Goal: Task Accomplishment & Management: Complete application form

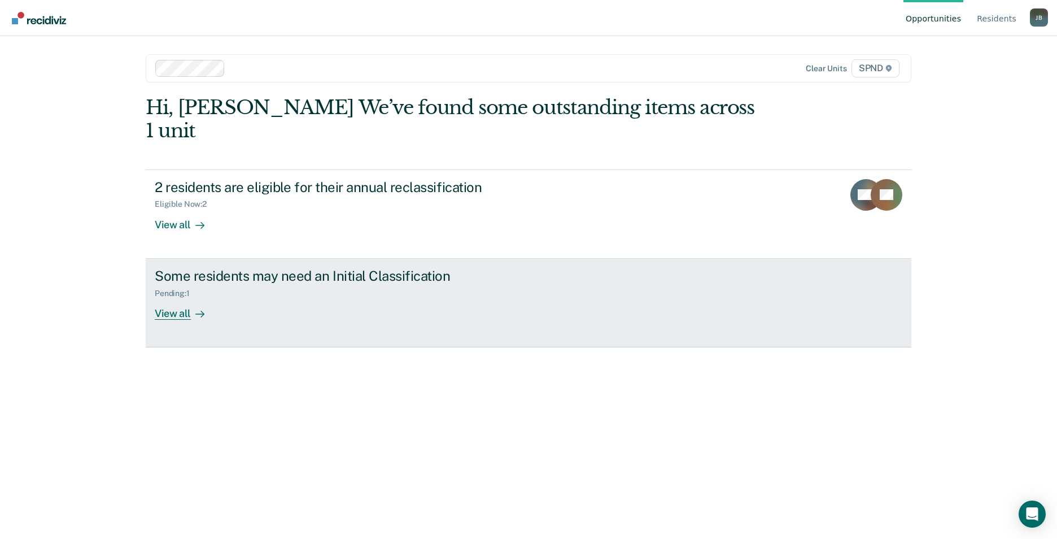
click at [284, 268] on div "Some residents may need an Initial Classification" at bounding box center [353, 276] width 396 height 16
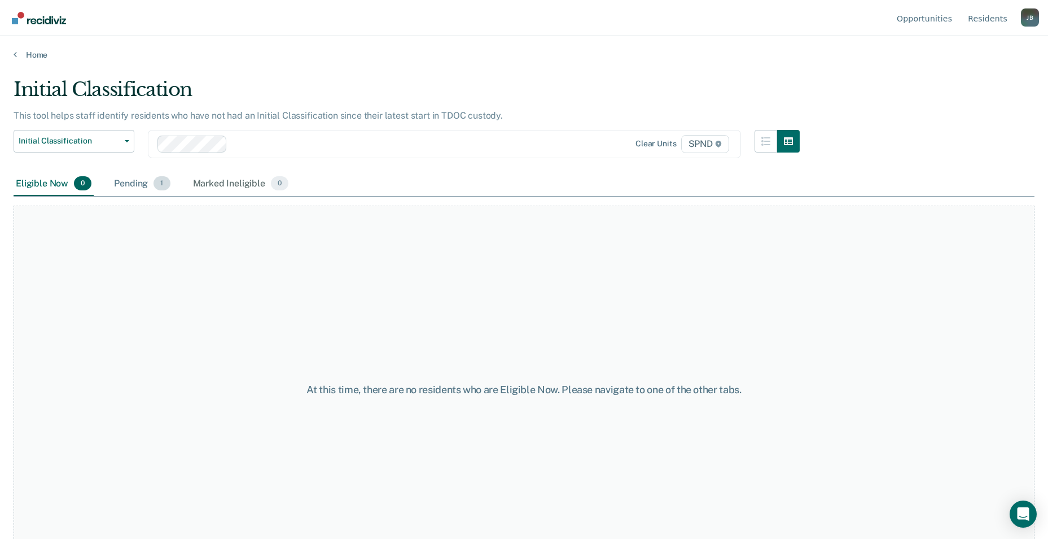
click at [162, 186] on span "1" at bounding box center [162, 183] width 16 height 15
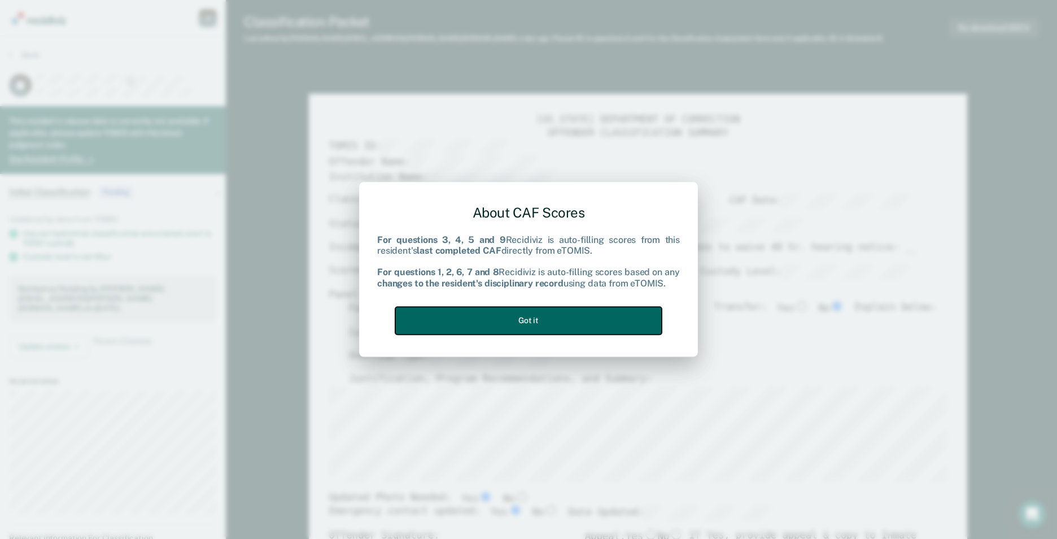
click at [561, 322] on button "Got it" at bounding box center [528, 321] width 266 height 28
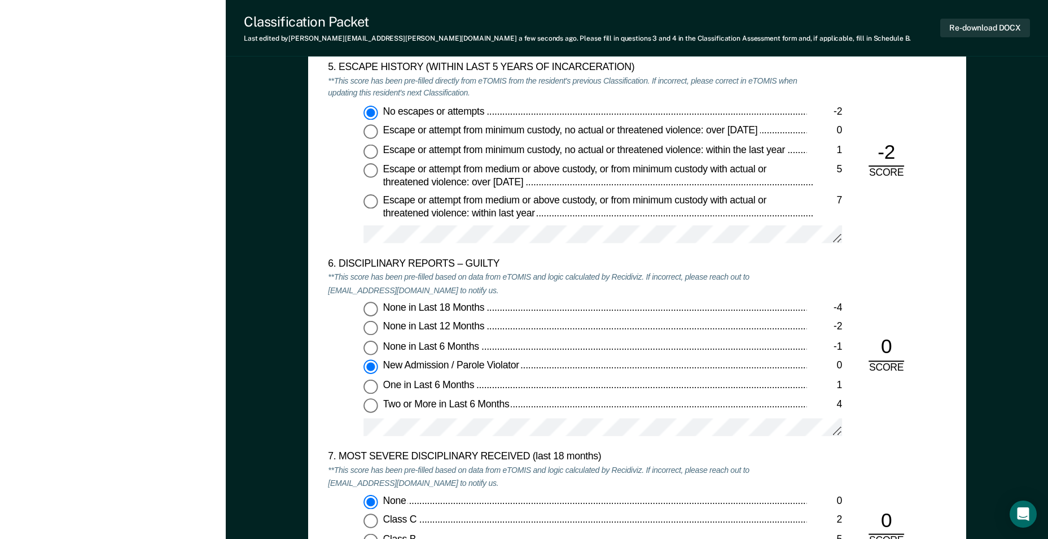
scroll to position [1806, 0]
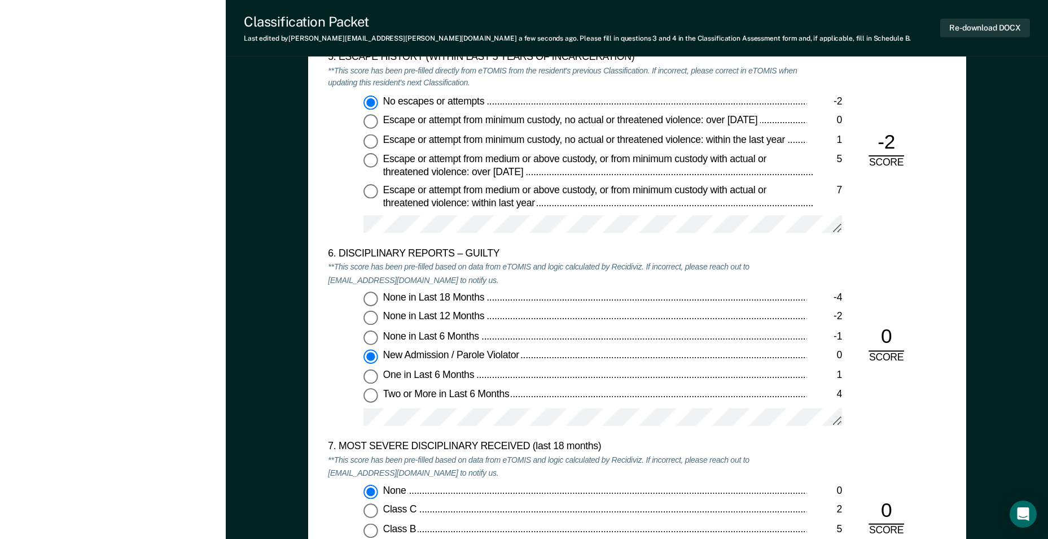
click at [370, 379] on input "One in Last 6 Months 1" at bounding box center [371, 376] width 15 height 15
type textarea "x"
radio input "false"
radio input "true"
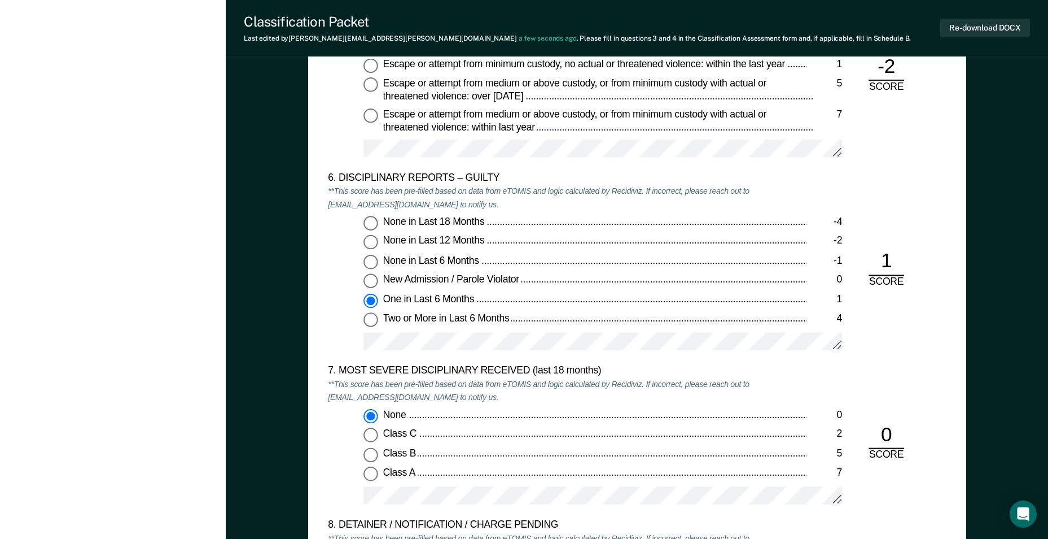
scroll to position [1919, 0]
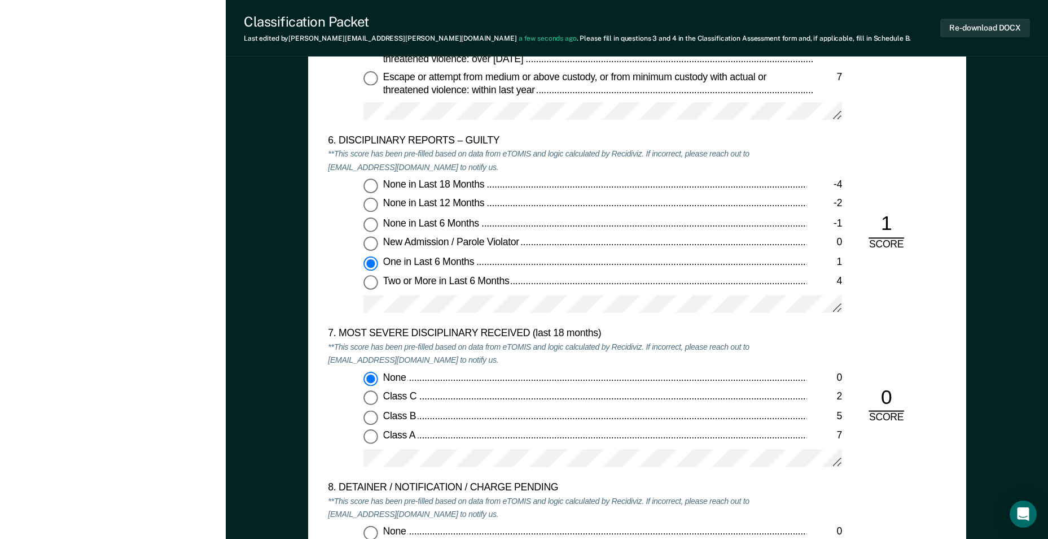
click at [374, 397] on input "Class C 2" at bounding box center [371, 398] width 15 height 15
type textarea "x"
radio input "false"
radio input "true"
click at [475, 409] on div "None 0 Class C 2 Class B 5 Class A 7" at bounding box center [567, 423] width 479 height 105
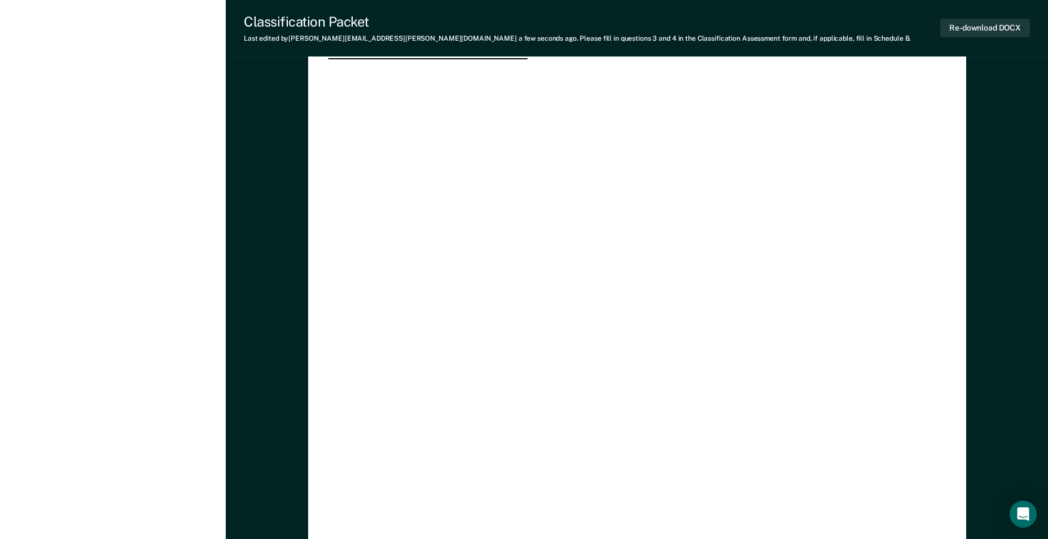
scroll to position [3187, 0]
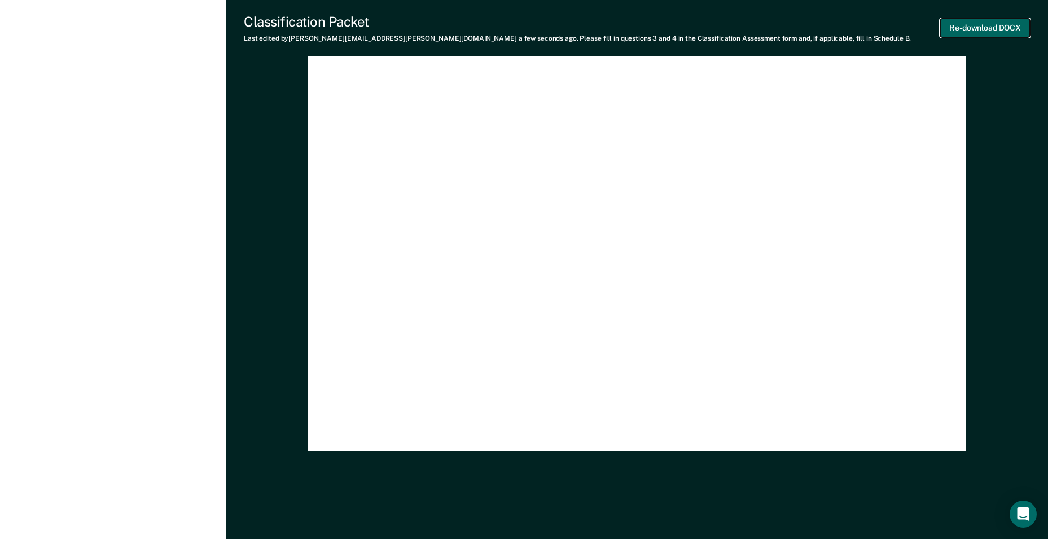
click at [995, 29] on button "Re-download DOCX" at bounding box center [985, 28] width 90 height 19
type textarea "x"
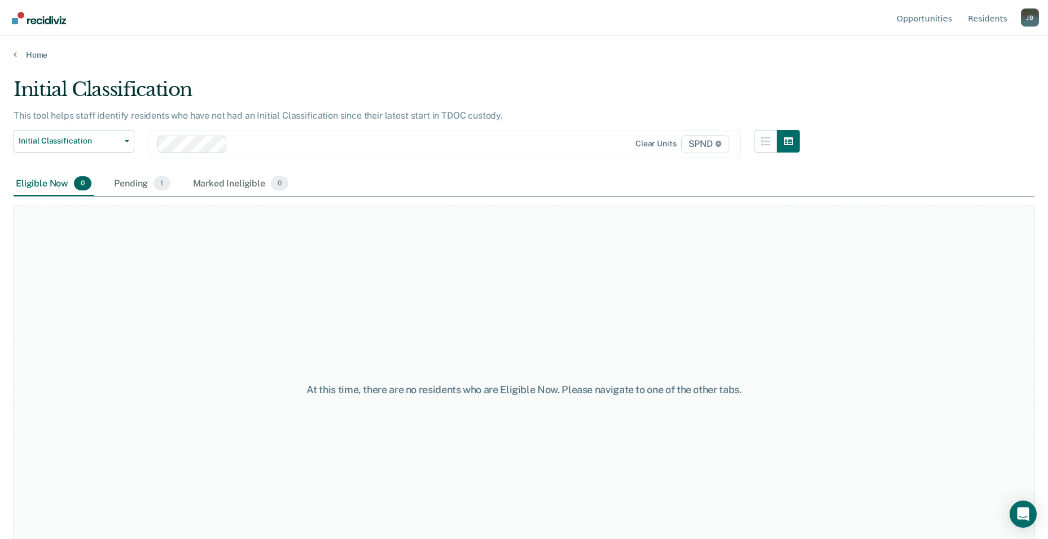
click at [1030, 19] on div "[PERSON_NAME]" at bounding box center [1030, 17] width 18 height 18
click at [971, 89] on link "Log Out" at bounding box center [984, 89] width 73 height 10
